Goal: Task Accomplishment & Management: Use online tool/utility

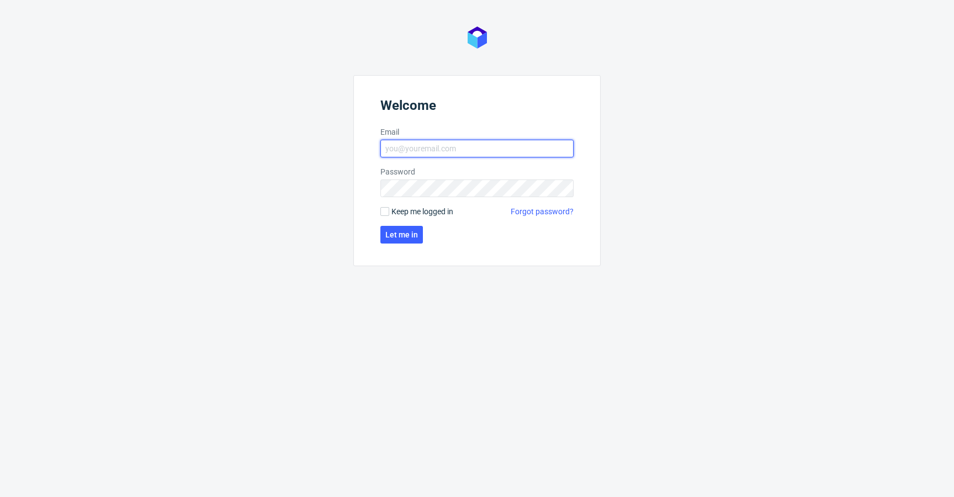
type input "krystian.gaza@packhelp.com"
click at [422, 213] on span "Keep me logged in" at bounding box center [422, 211] width 62 height 11
click at [389, 213] on input "Keep me logged in" at bounding box center [384, 211] width 9 height 9
checkbox input "true"
click at [410, 229] on button "Let me in" at bounding box center [401, 235] width 43 height 18
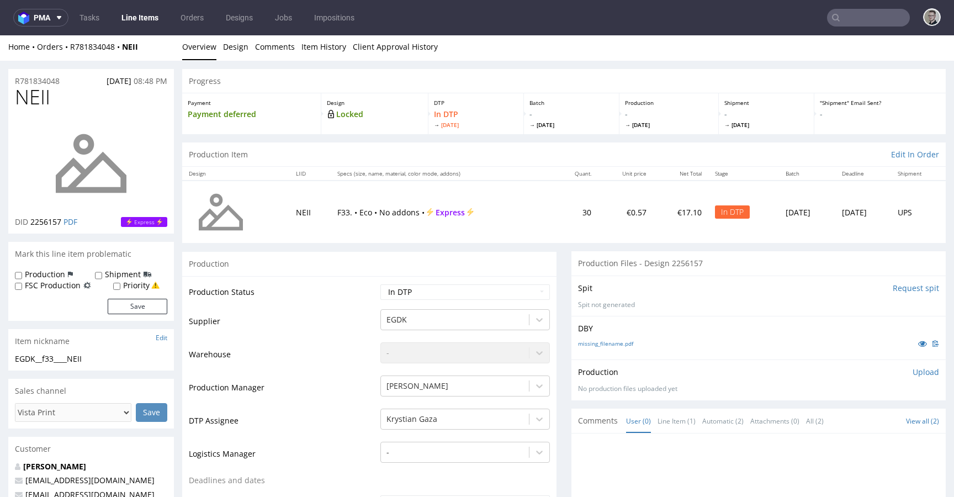
scroll to position [338, 0]
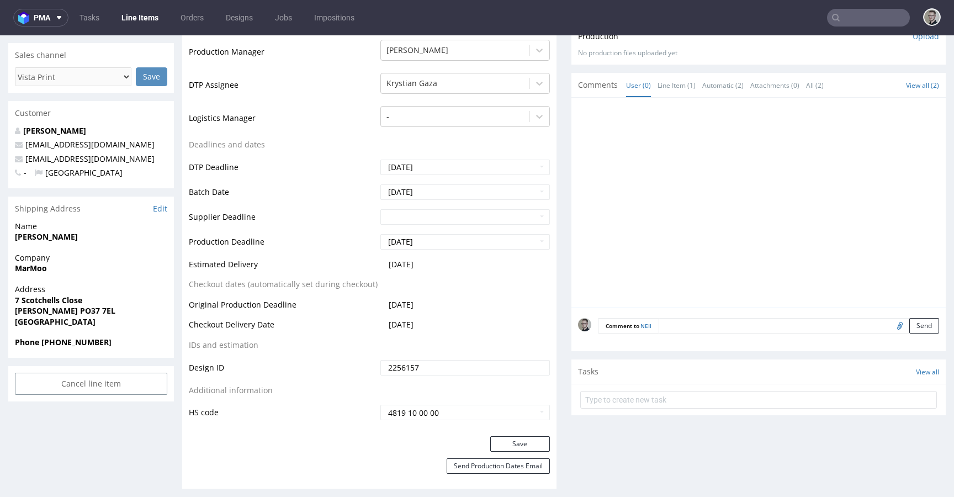
click at [700, 331] on textarea at bounding box center [799, 325] width 280 height 15
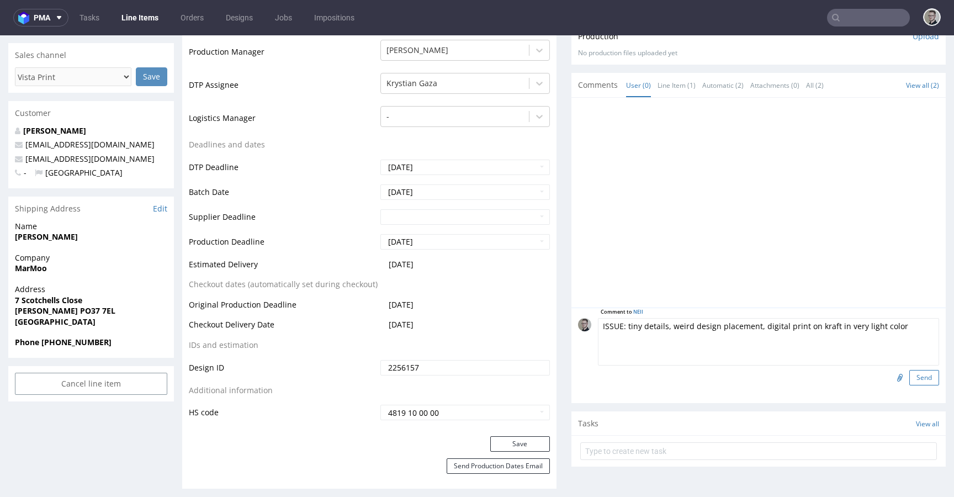
type textarea "ISSUE: tiny details, weird design placement, digital print on kraft in very lig…"
click at [909, 374] on button "Send" at bounding box center [924, 377] width 30 height 15
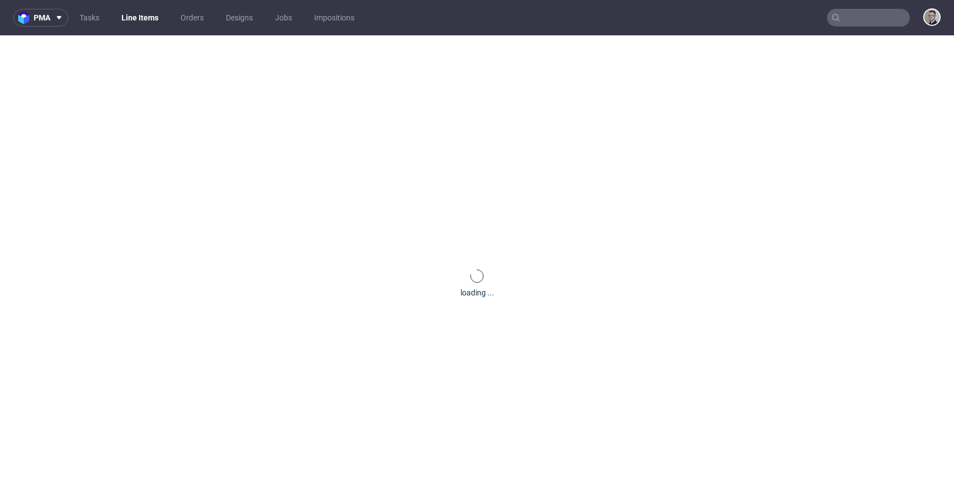
scroll to position [0, 0]
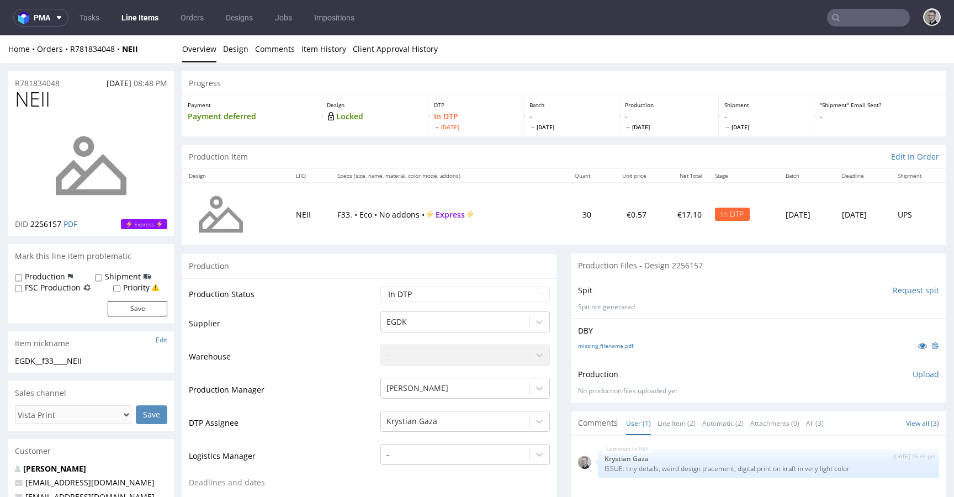
click at [916, 371] on p "Upload" at bounding box center [926, 374] width 27 height 11
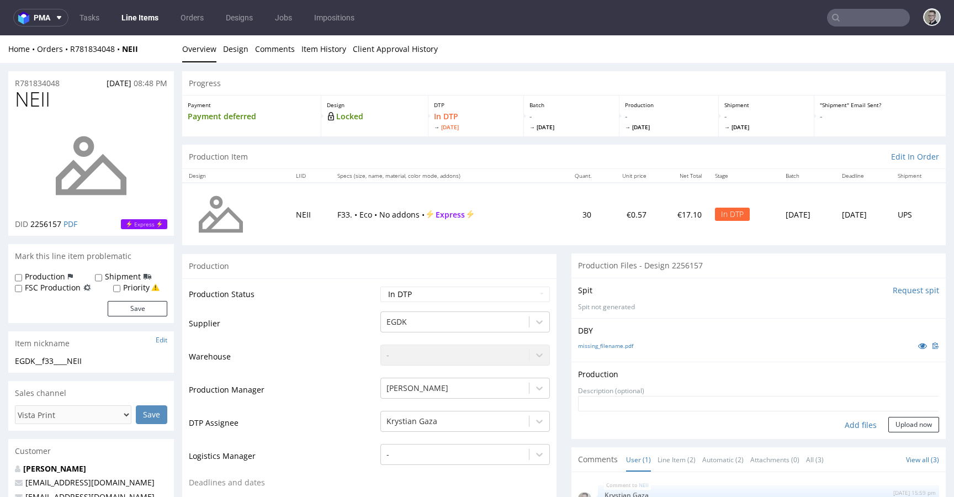
click at [843, 428] on div "Add files" at bounding box center [860, 425] width 55 height 17
type input "C:\fakepath\EGDK__f33____NEII__d2256157__oR781834048__outside.pdf"
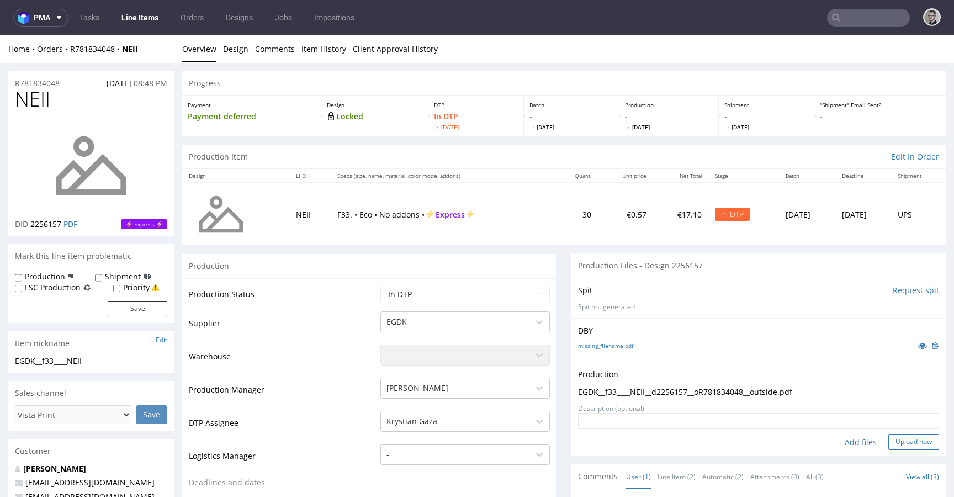
click at [888, 437] on button "Upload now" at bounding box center [913, 441] width 51 height 15
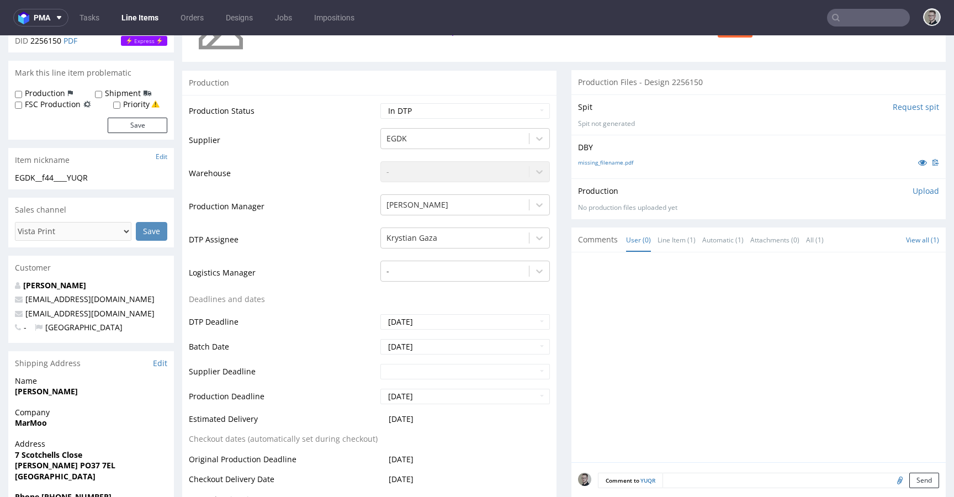
scroll to position [532, 0]
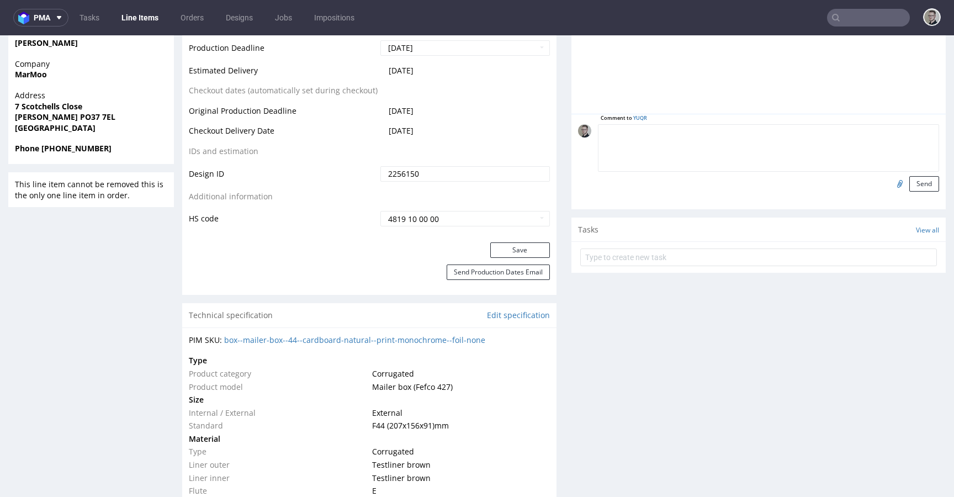
click at [792, 135] on textarea at bounding box center [768, 147] width 341 height 47
paste textarea "ISSUE: tiny details, weird design placement, digital print on kraft in very lig…"
type textarea "ISSUE: tiny details, weird design placement, digital print on kraft in very lig…"
click at [909, 183] on button "Send" at bounding box center [924, 183] width 30 height 15
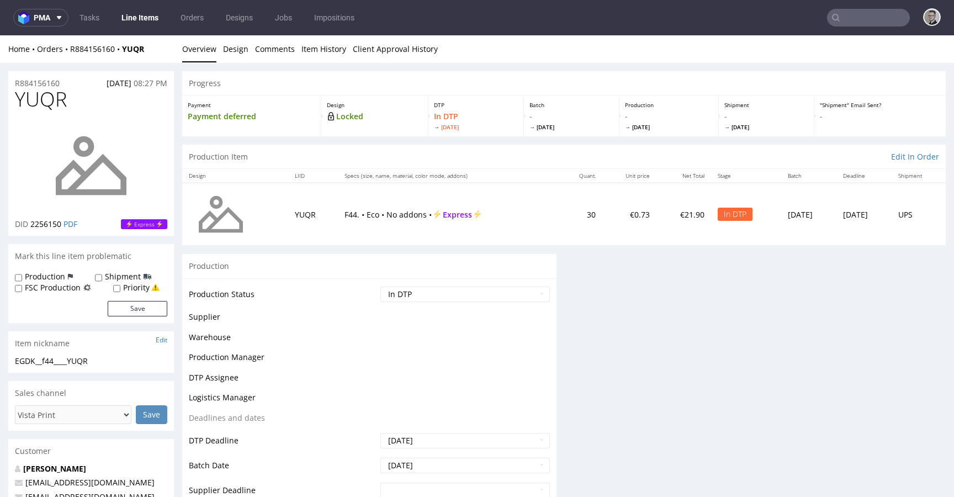
scroll to position [0, 0]
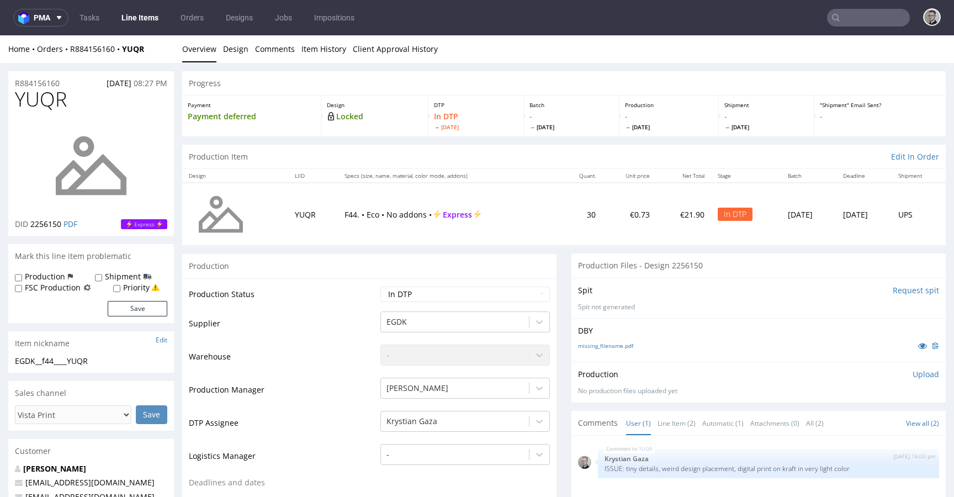
click at [913, 370] on p "Upload" at bounding box center [926, 374] width 27 height 11
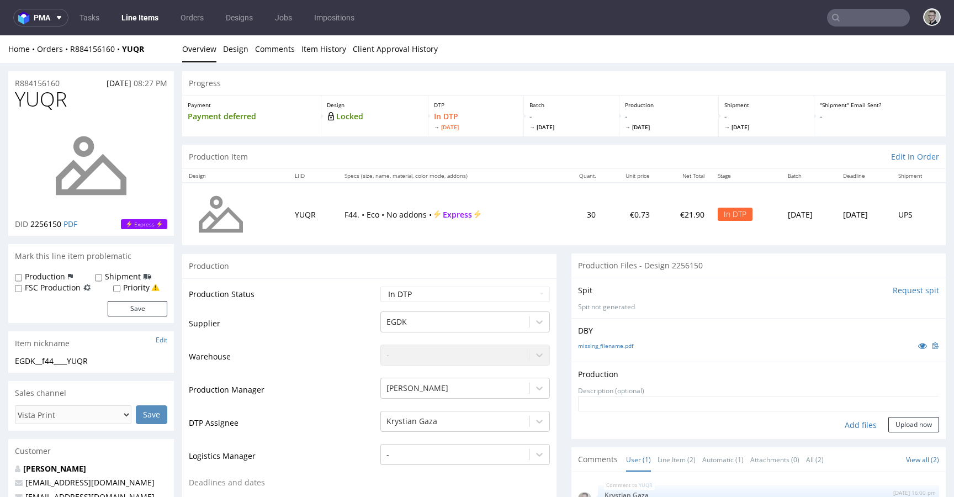
click at [851, 423] on div "Add files" at bounding box center [860, 425] width 55 height 17
type input "C:\fakepath\EGDK__f44____YUQR__d2256150__oR884156160__outside.pdf"
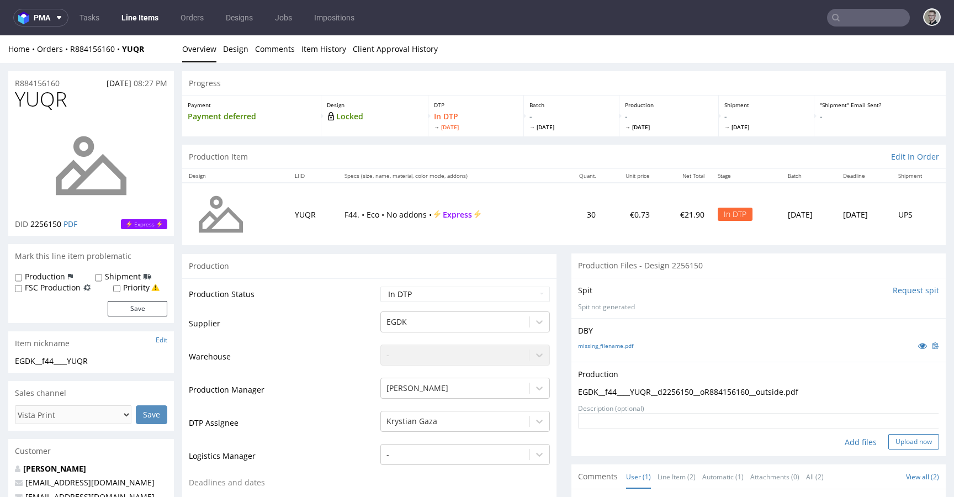
click at [897, 436] on button "Upload now" at bounding box center [913, 441] width 51 height 15
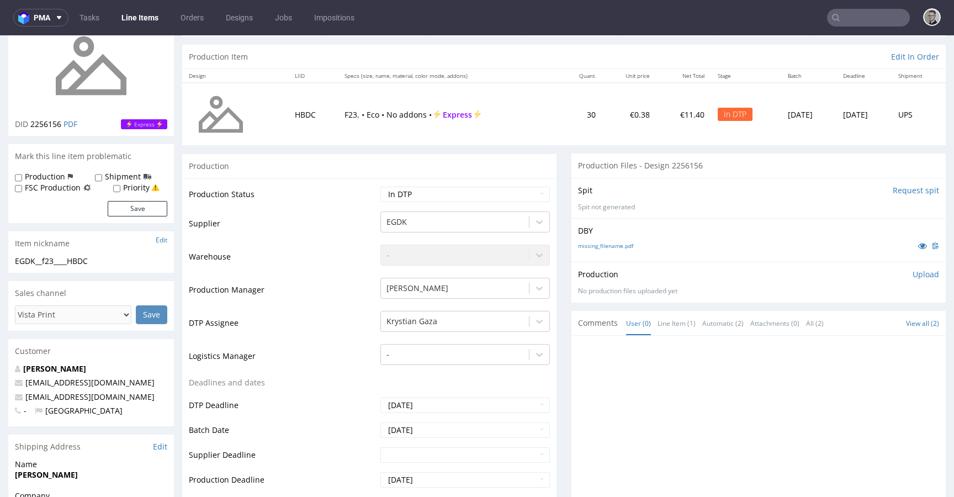
scroll to position [369, 0]
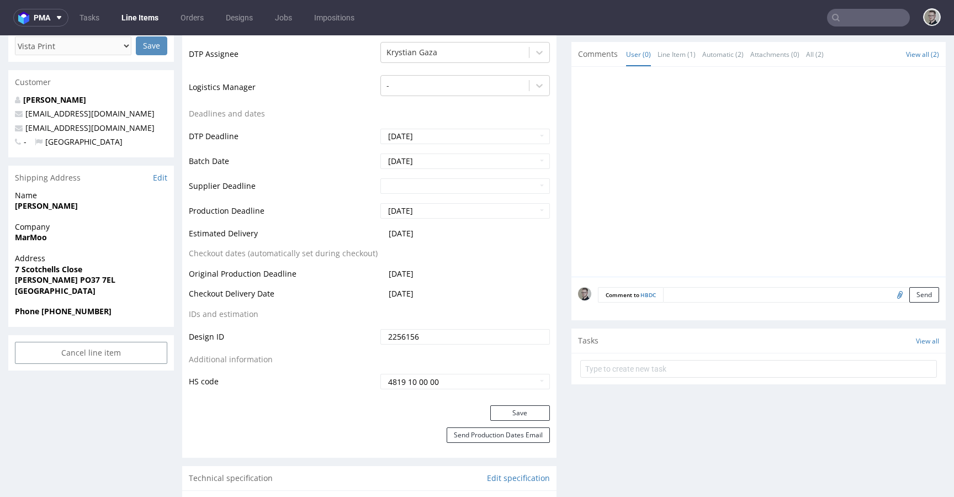
click at [764, 297] on textarea at bounding box center [801, 294] width 276 height 15
paste textarea "ISSUE: tiny details, weird design placement, digital print on kraft in very lig…"
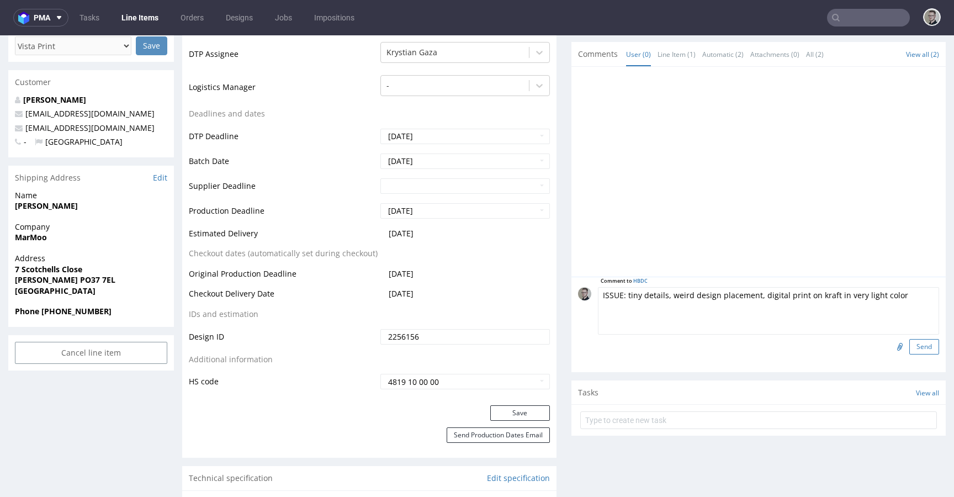
type textarea "ISSUE: tiny details, weird design placement, digital print on kraft in very lig…"
click at [919, 347] on button "Send" at bounding box center [924, 346] width 30 height 15
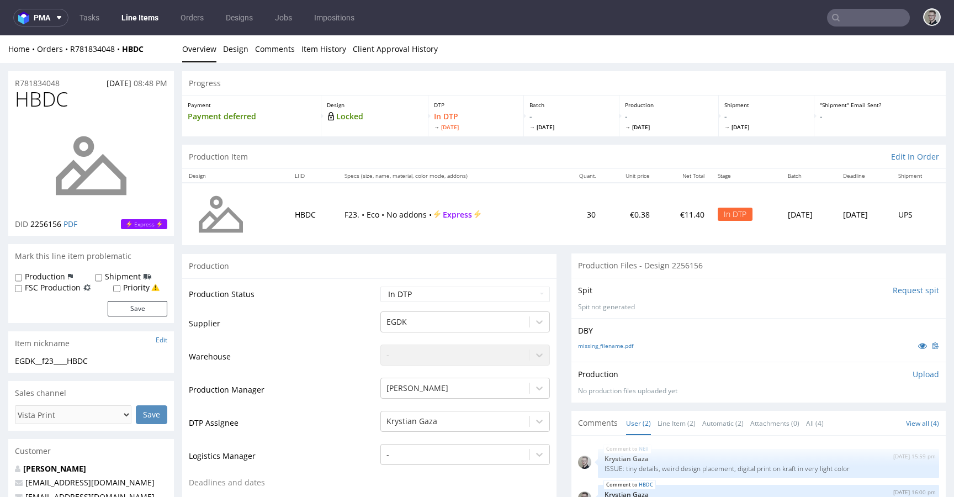
scroll to position [0, 0]
click at [917, 375] on p "Upload" at bounding box center [926, 374] width 27 height 11
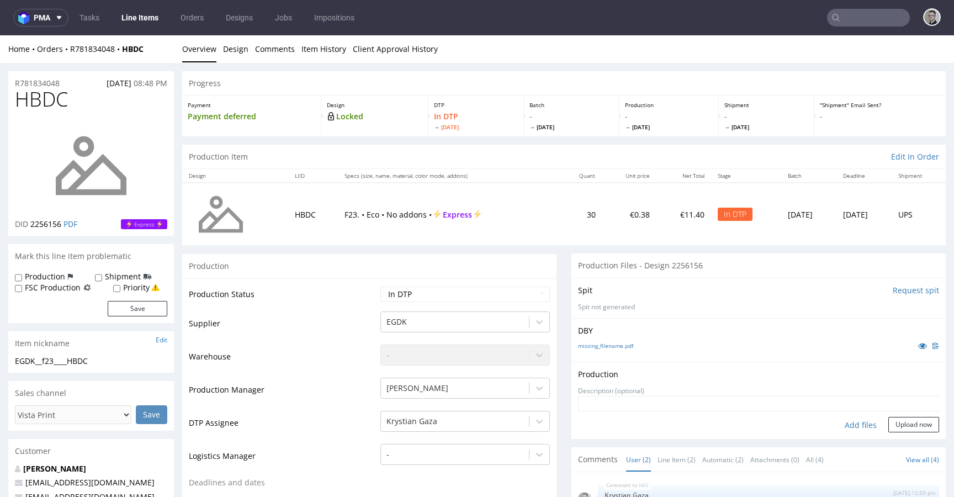
click at [849, 425] on div "Add files" at bounding box center [860, 425] width 55 height 17
type input "C:\fakepath\EGDK__f23____HBDC__d2256156__oR781834048__outside.pdf"
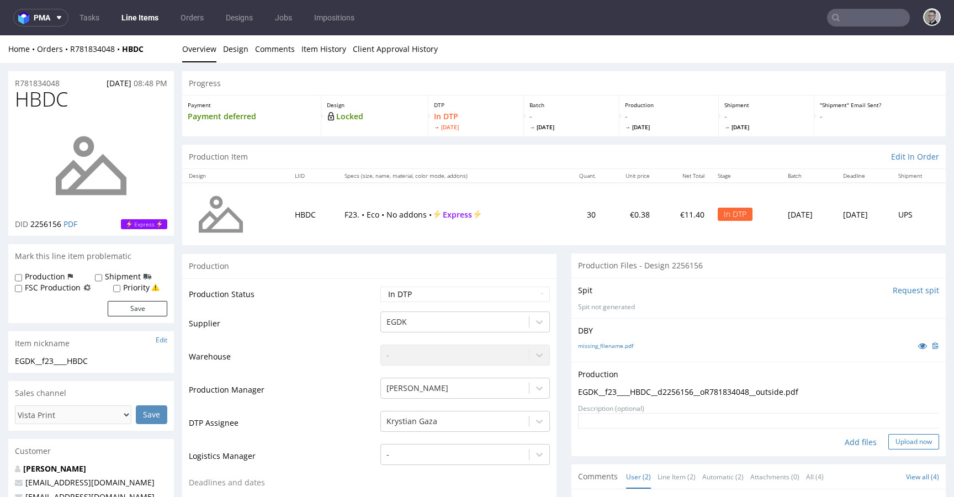
click at [920, 437] on button "Upload now" at bounding box center [913, 441] width 51 height 15
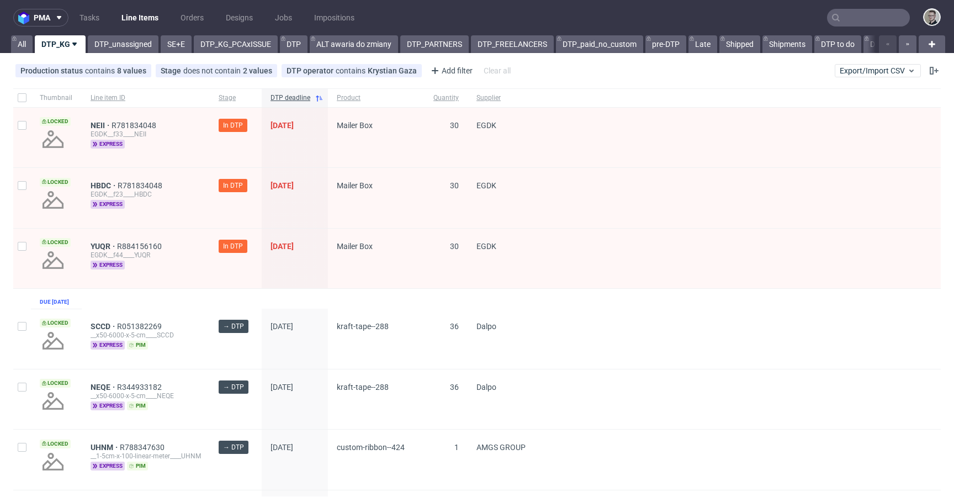
click at [23, 231] on div at bounding box center [22, 259] width 18 height 60
checkbox input "true"
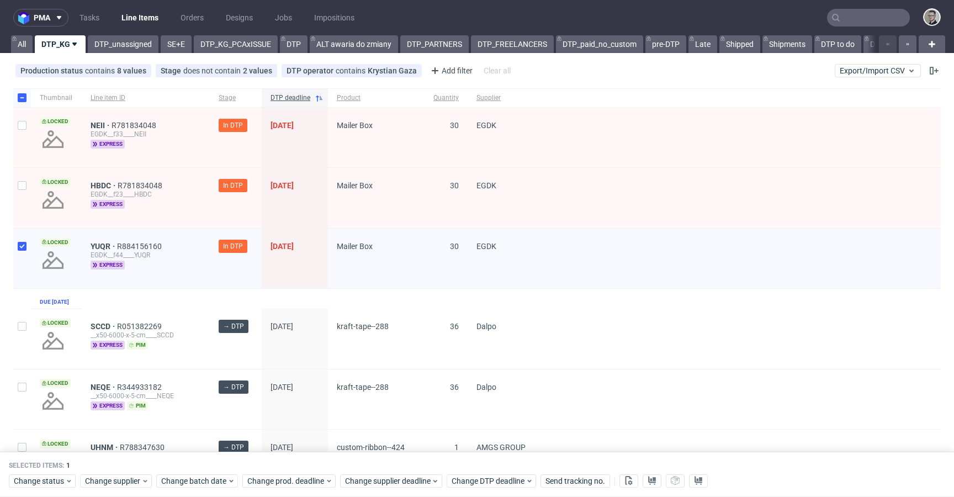
drag, startPoint x: 17, startPoint y: 194, endPoint x: 27, endPoint y: 135, distance: 59.4
click at [18, 188] on div at bounding box center [22, 198] width 18 height 60
checkbox input "true"
click at [22, 128] on input "checkbox" at bounding box center [22, 125] width 9 height 9
checkbox input "true"
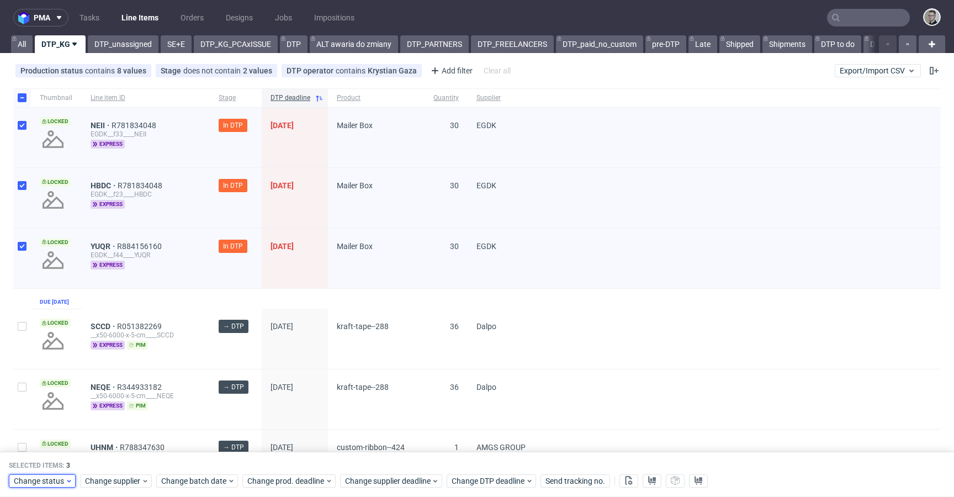
click at [56, 477] on span "Change status" at bounding box center [39, 480] width 51 height 11
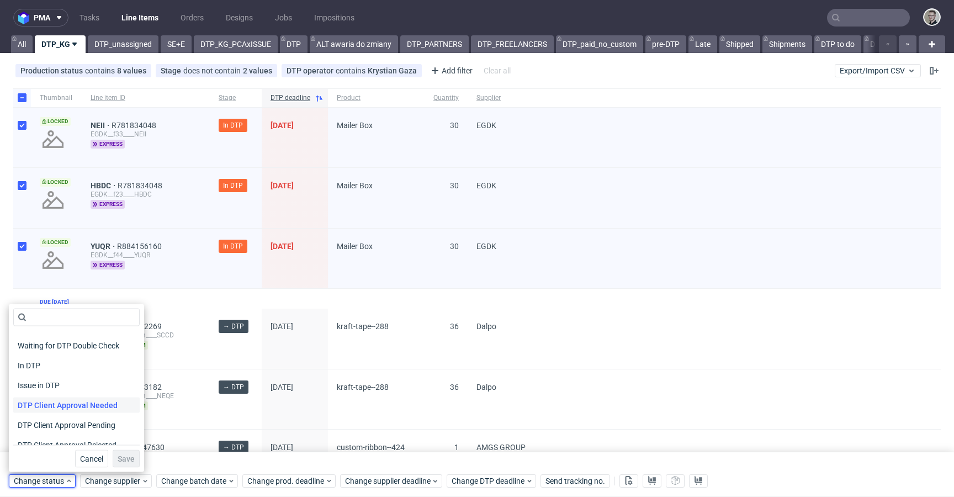
scroll to position [144, 0]
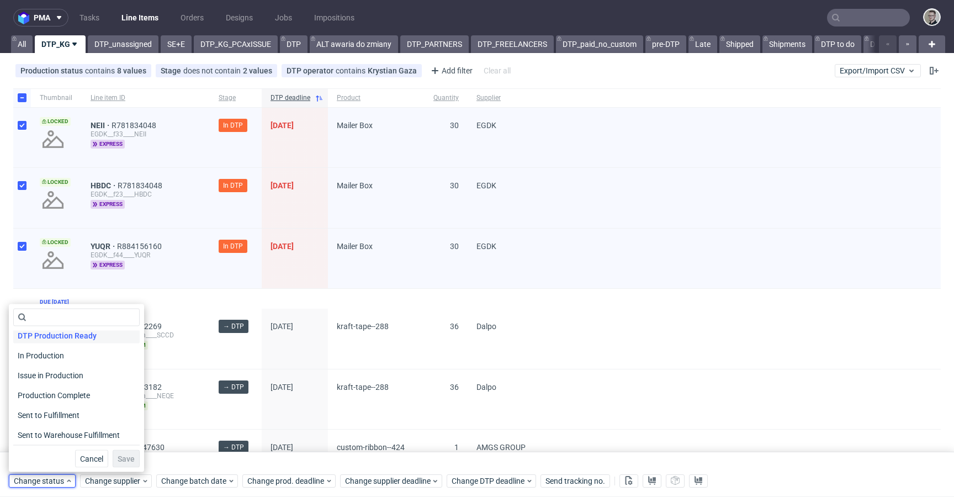
click at [80, 336] on span "DTP Production Ready" at bounding box center [57, 335] width 88 height 15
click at [123, 461] on span "Save" at bounding box center [126, 459] width 17 height 8
